Goal: Transaction & Acquisition: Purchase product/service

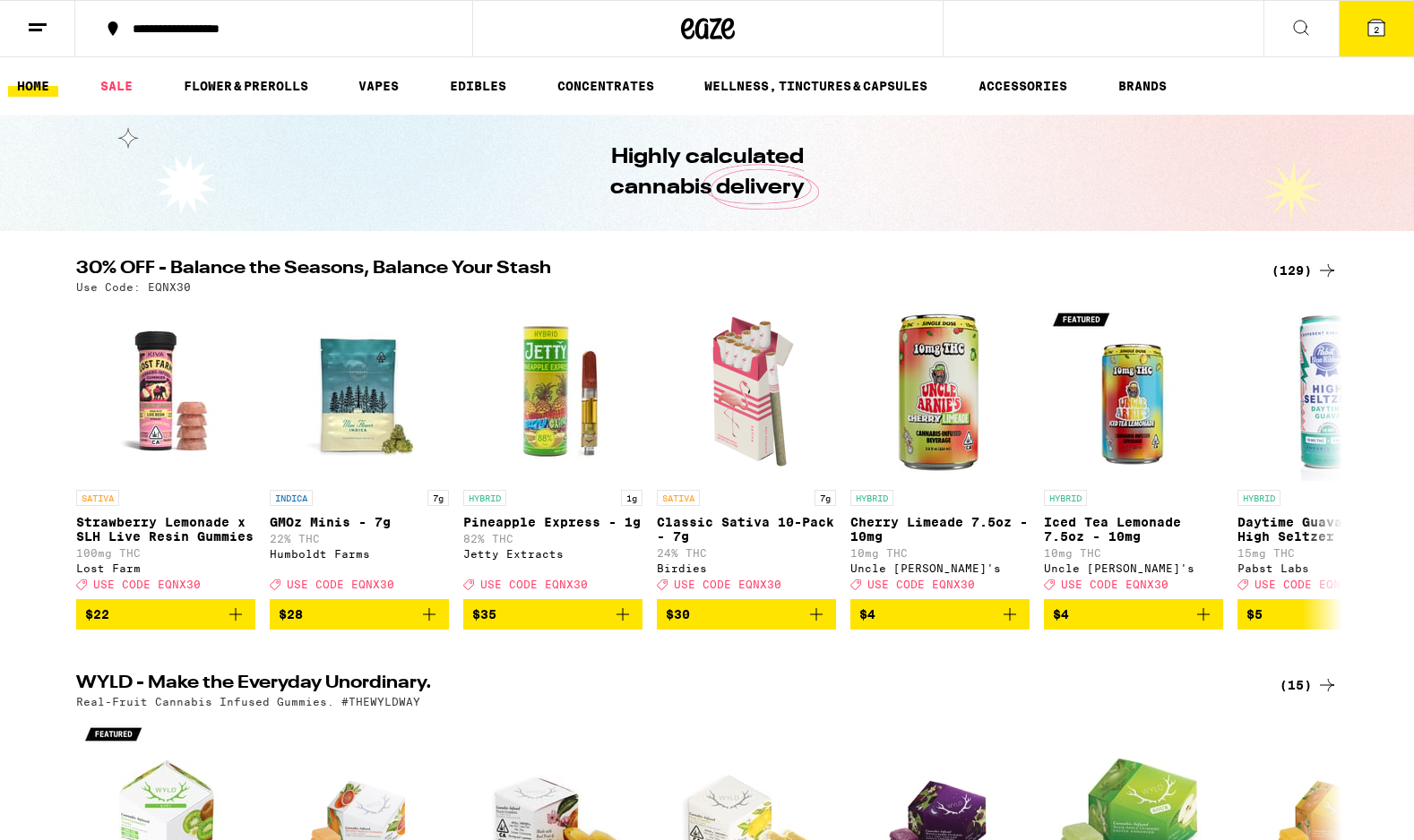
click at [1293, 266] on div "(129)" at bounding box center [1305, 270] width 67 height 22
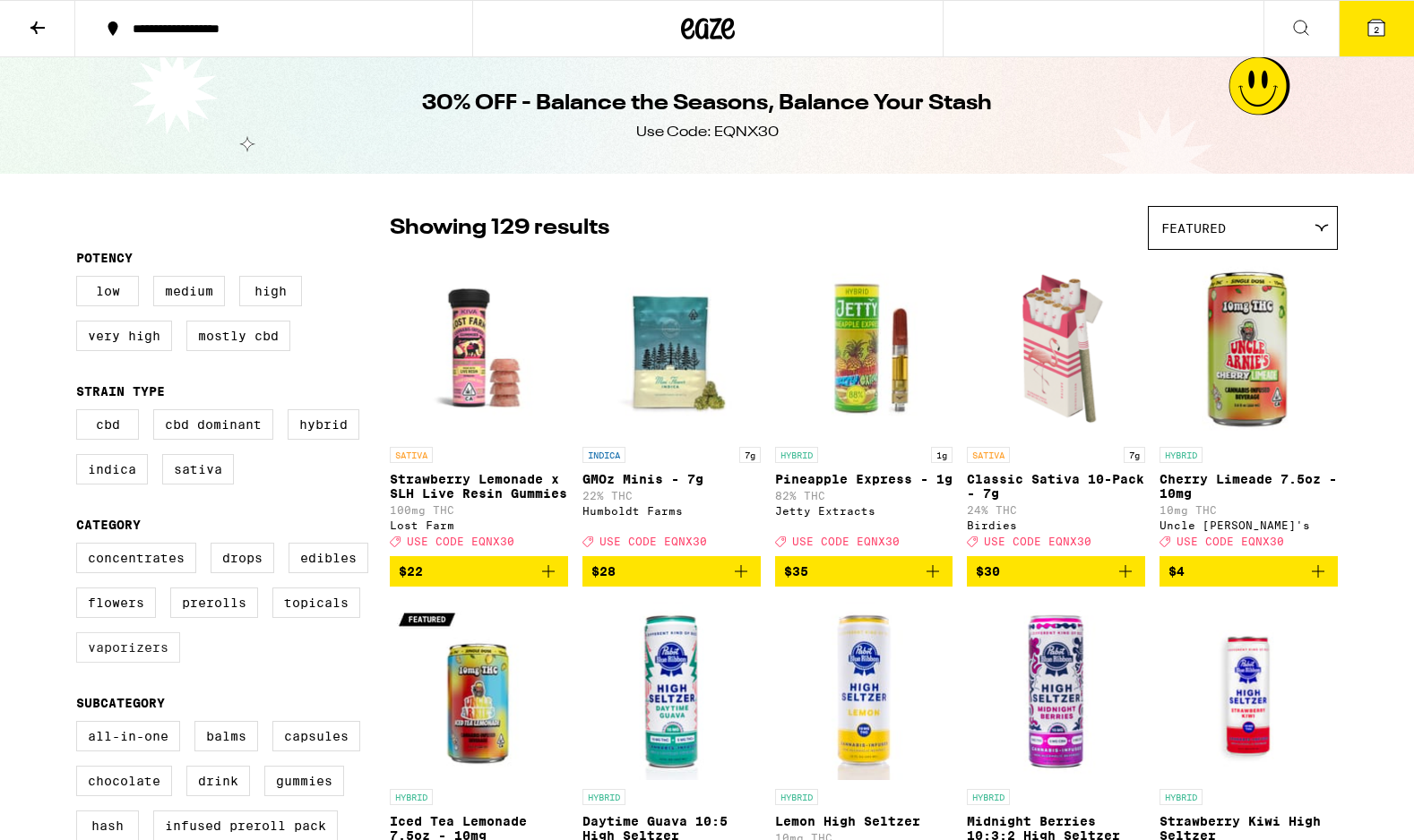
click at [147, 663] on label "Vaporizers" at bounding box center [128, 648] width 104 height 30
click at [81, 547] on input "Vaporizers" at bounding box center [80, 546] width 1 height 1
checkbox input "true"
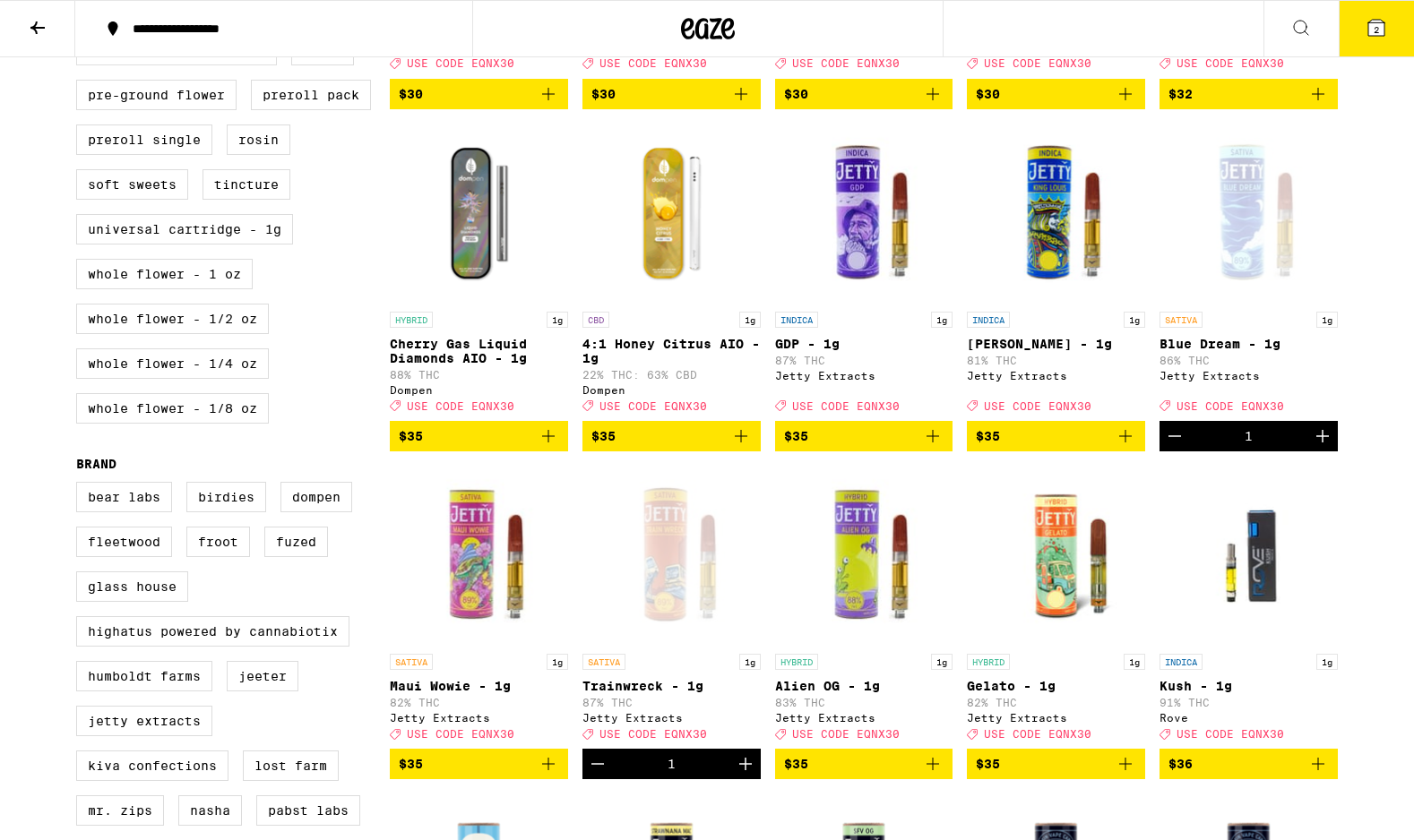
scroll to position [824, 0]
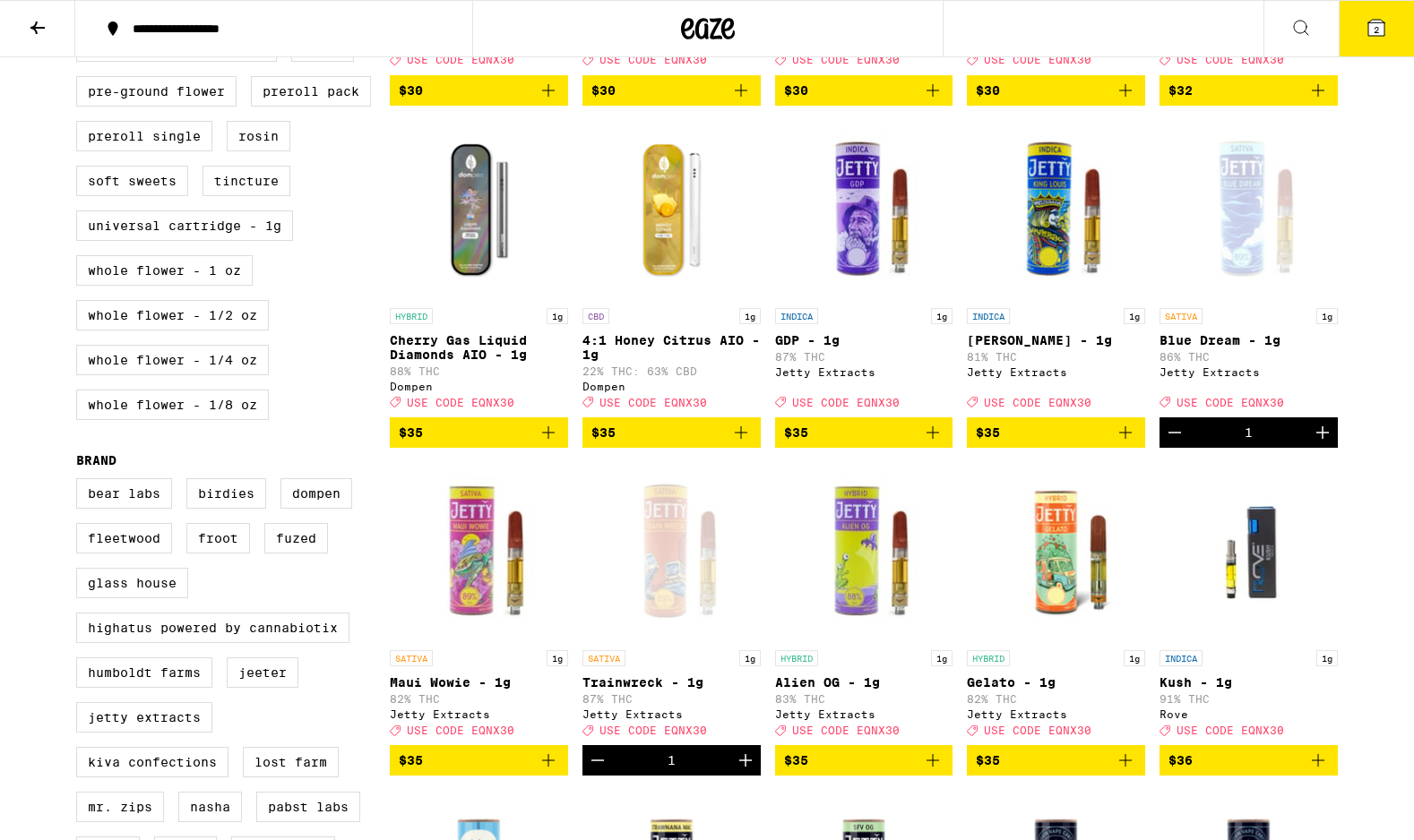
click at [1378, 26] on span "2" at bounding box center [1377, 29] width 6 height 10
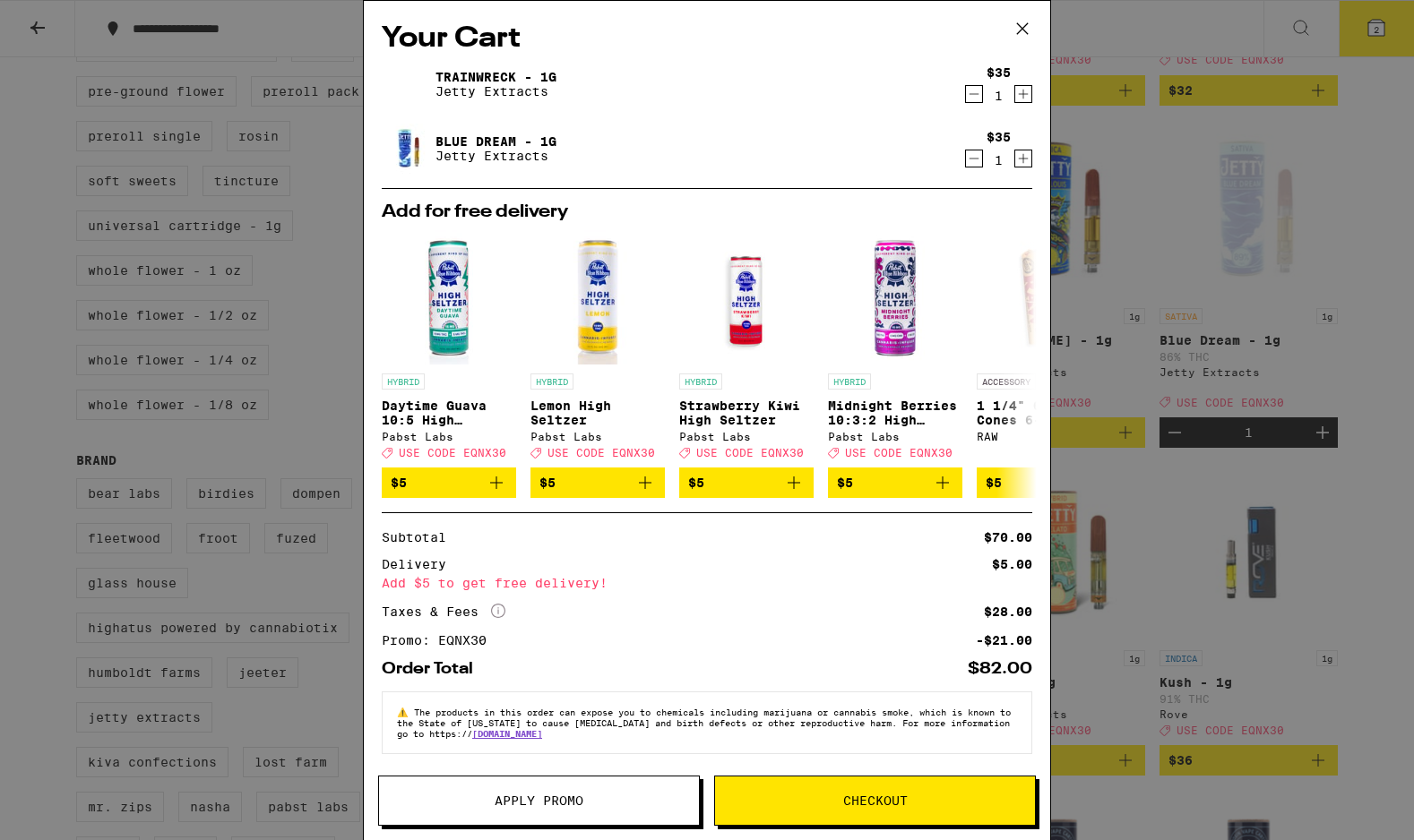
click at [879, 796] on span "Checkout" at bounding box center [876, 800] width 65 height 12
